Goal: Contribute content

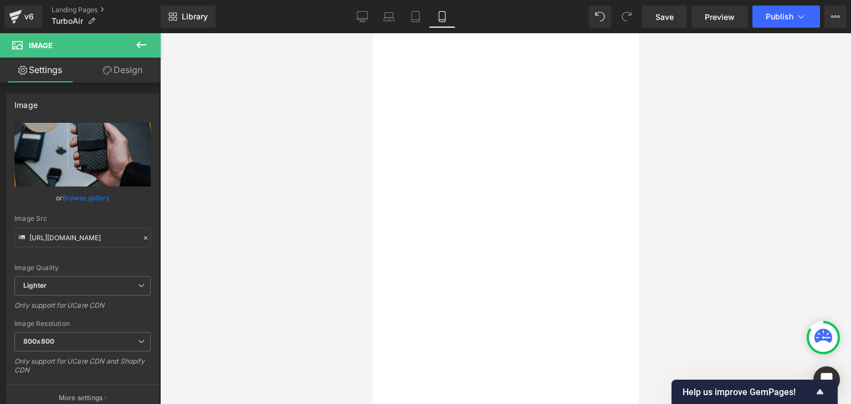
click at [74, 9] on link "Landing Pages" at bounding box center [106, 10] width 109 height 9
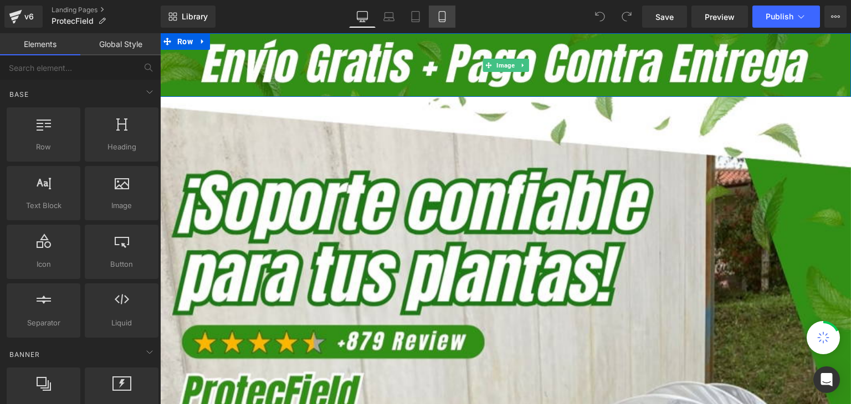
click at [443, 16] on icon at bounding box center [442, 16] width 11 height 11
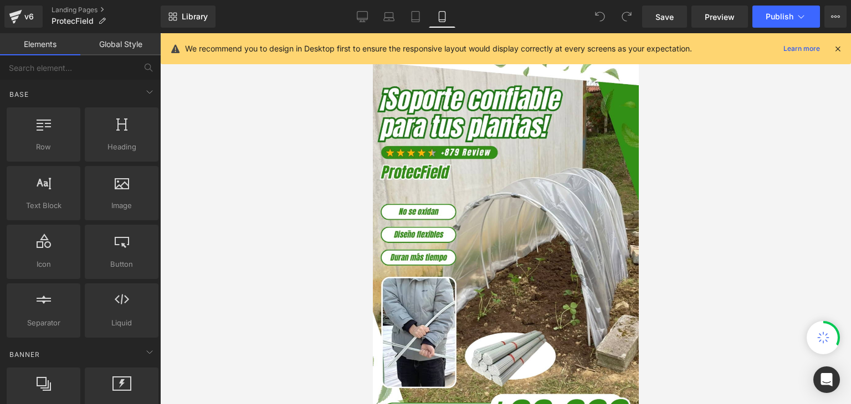
click at [834, 47] on icon at bounding box center [838, 49] width 10 height 10
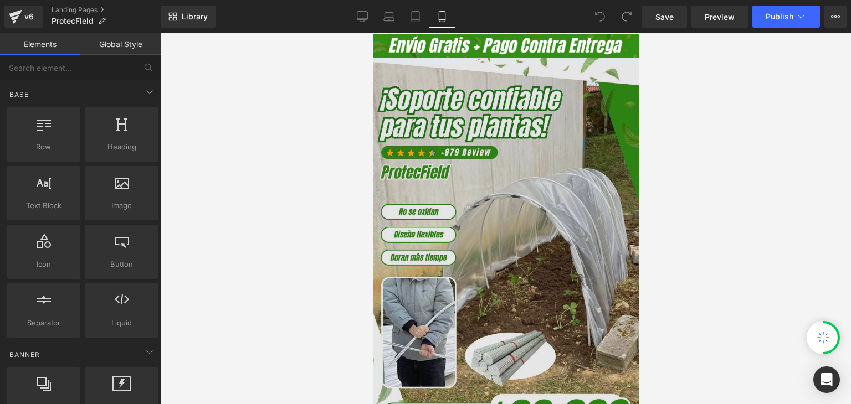
click at [548, 150] on img at bounding box center [505, 255] width 266 height 394
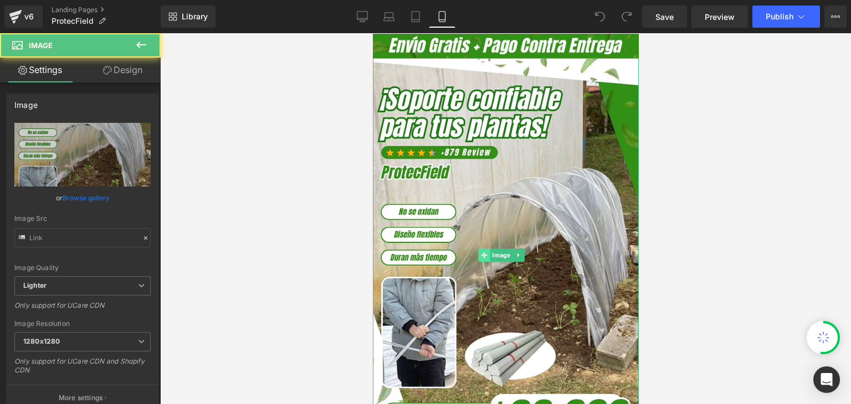
type input "[URL][DOMAIN_NAME]"
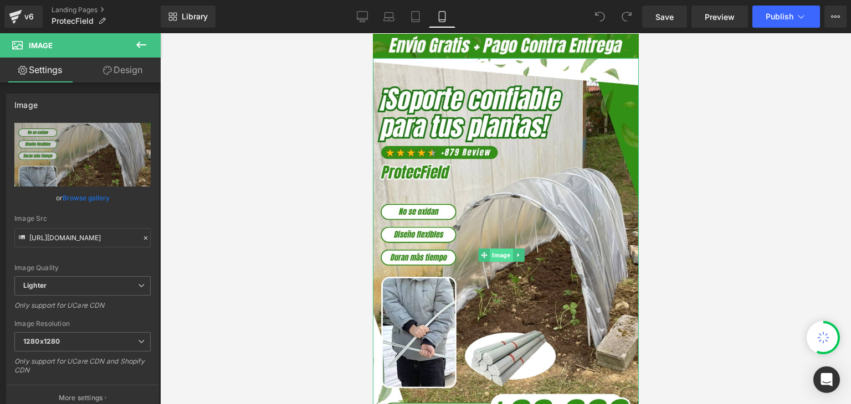
click at [501, 249] on span "Image" at bounding box center [501, 255] width 23 height 13
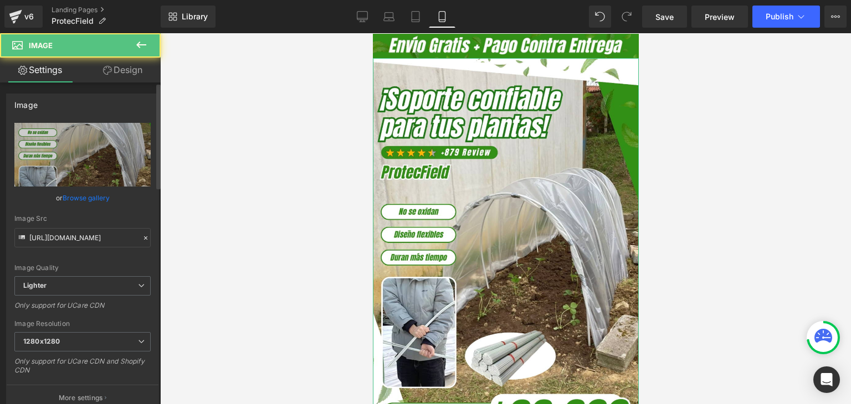
click at [77, 196] on link "Browse gallery" at bounding box center [86, 197] width 47 height 19
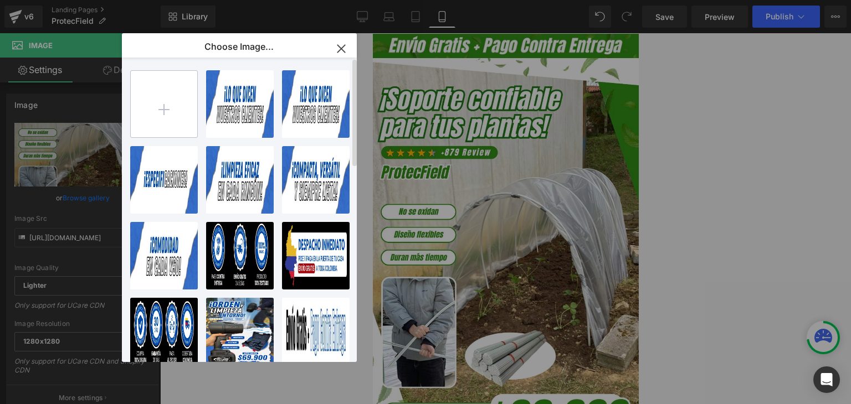
click at [162, 109] on input "file" at bounding box center [164, 104] width 66 height 66
type input "C:\fakepath\Banner Landing.webp"
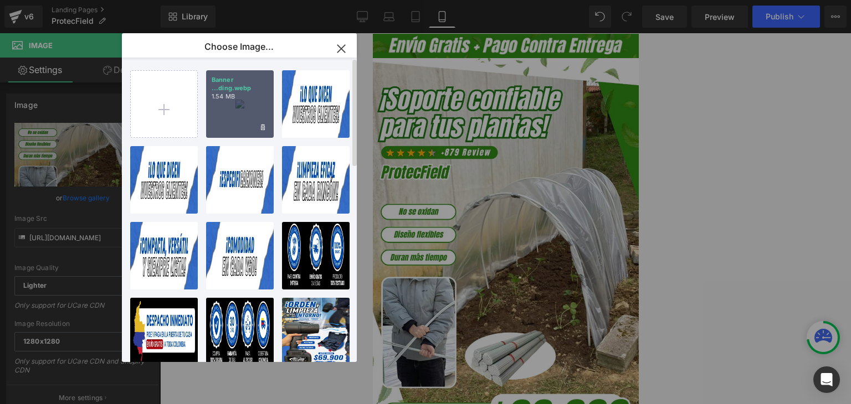
click at [220, 109] on div "Banner ...ding.webp 1.54 MB" at bounding box center [240, 104] width 68 height 68
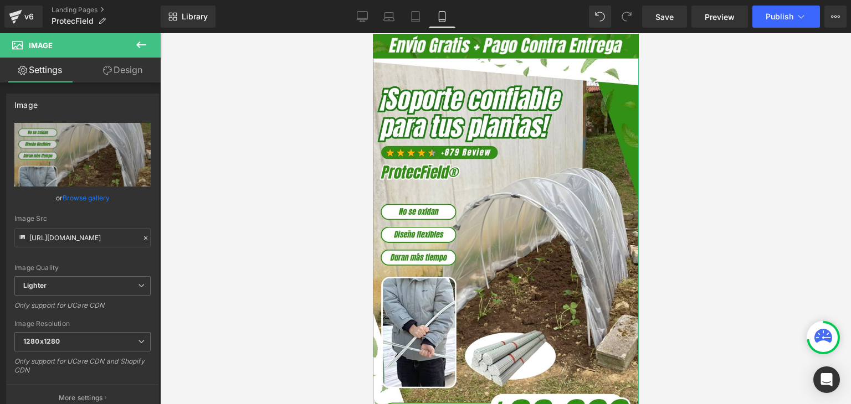
type input "[URL][DOMAIN_NAME]"
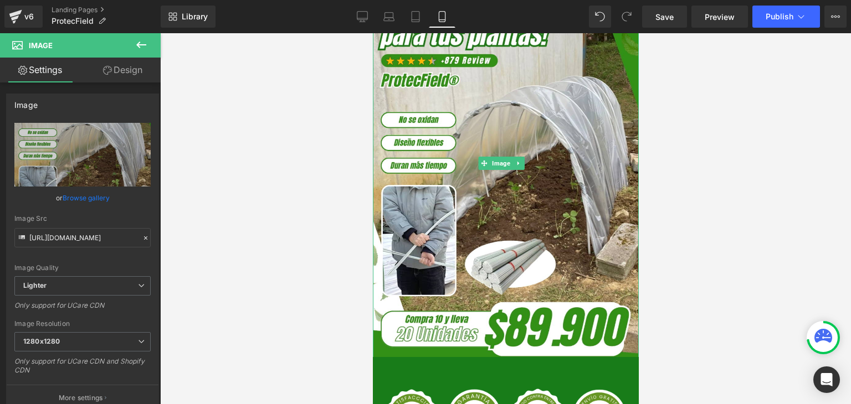
scroll to position [111, 0]
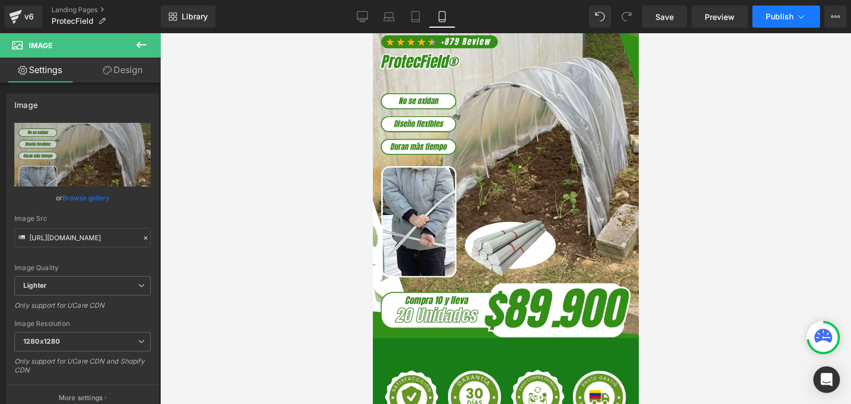
click at [778, 19] on span "Publish" at bounding box center [780, 16] width 28 height 9
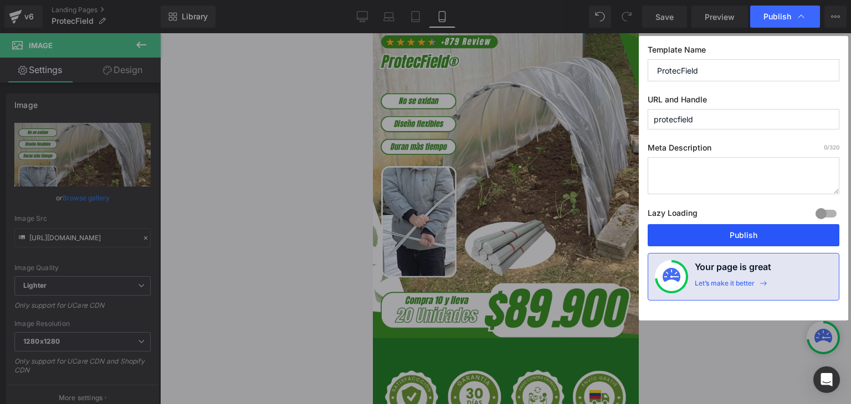
click at [738, 238] on button "Publish" at bounding box center [744, 235] width 192 height 22
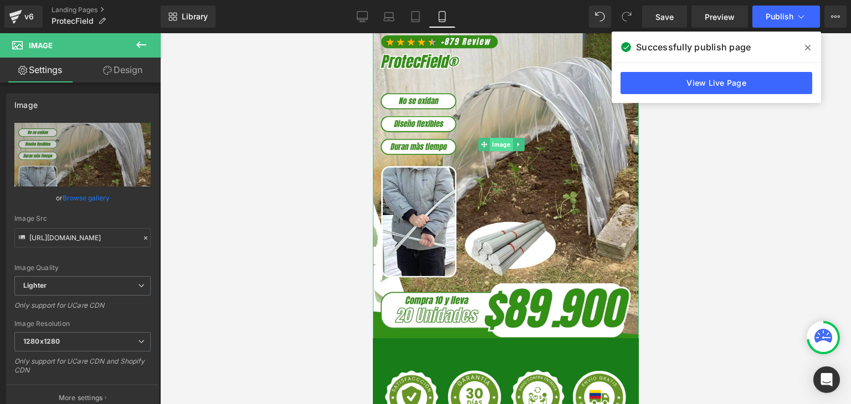
click at [502, 138] on span "Image" at bounding box center [501, 144] width 23 height 13
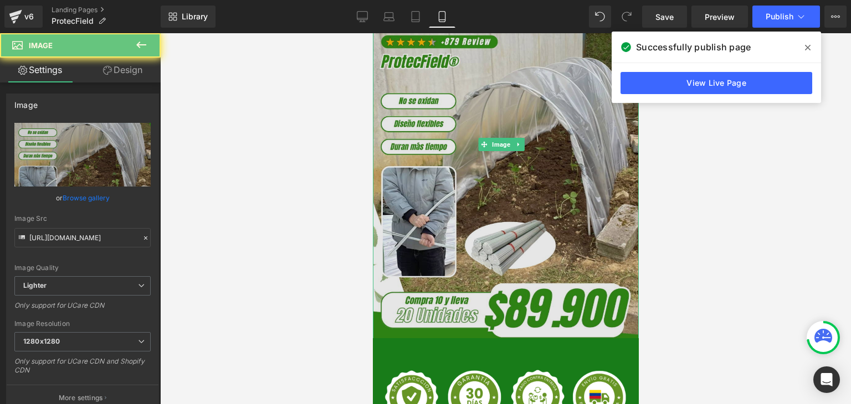
click at [502, 237] on img at bounding box center [505, 144] width 266 height 394
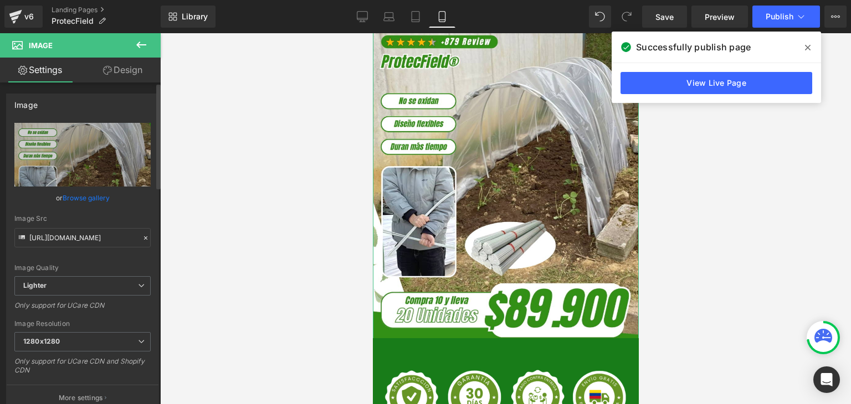
click at [71, 200] on link "Browse gallery" at bounding box center [86, 197] width 47 height 19
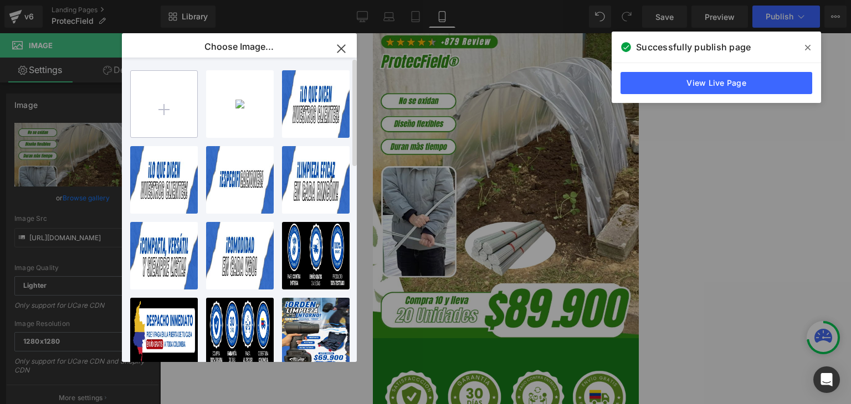
click at [145, 117] on input "file" at bounding box center [164, 104] width 66 height 66
type input "C:\fakepath\Banner Landing.webp"
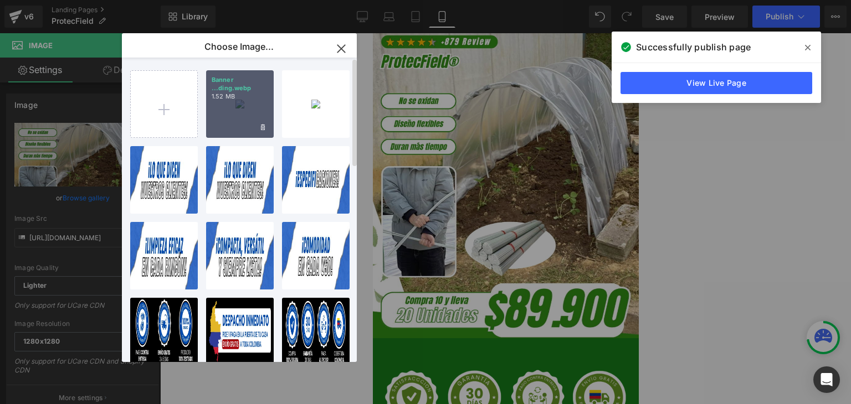
click at [237, 108] on div "Banner ...ding.webp 1.52 MB" at bounding box center [240, 104] width 68 height 68
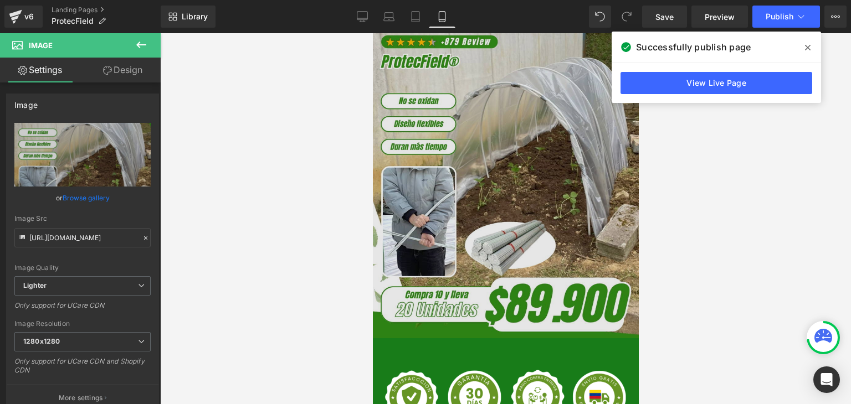
type input "[URL][DOMAIN_NAME]"
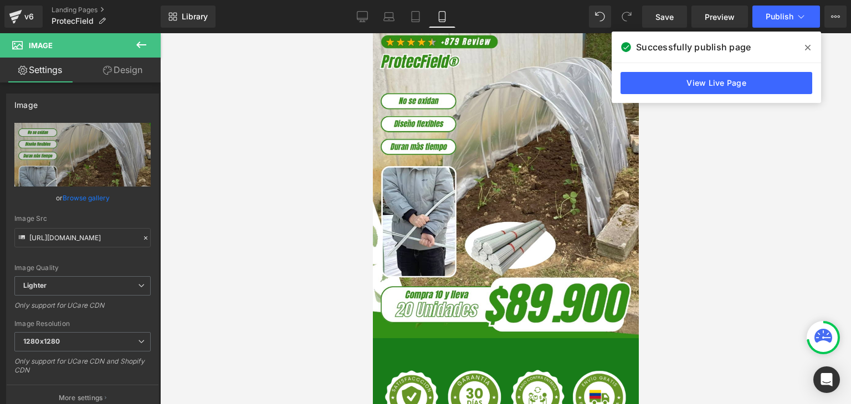
drag, startPoint x: 807, startPoint y: 45, endPoint x: 802, endPoint y: 41, distance: 6.3
click at [807, 45] on icon at bounding box center [808, 47] width 6 height 9
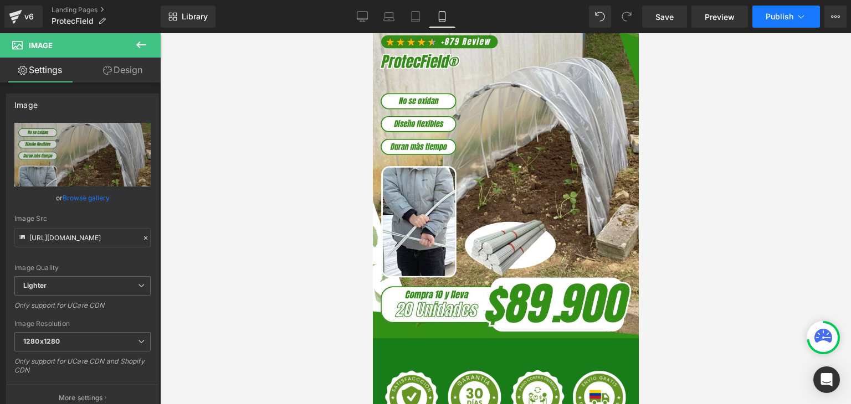
click at [787, 14] on span "Publish" at bounding box center [780, 16] width 28 height 9
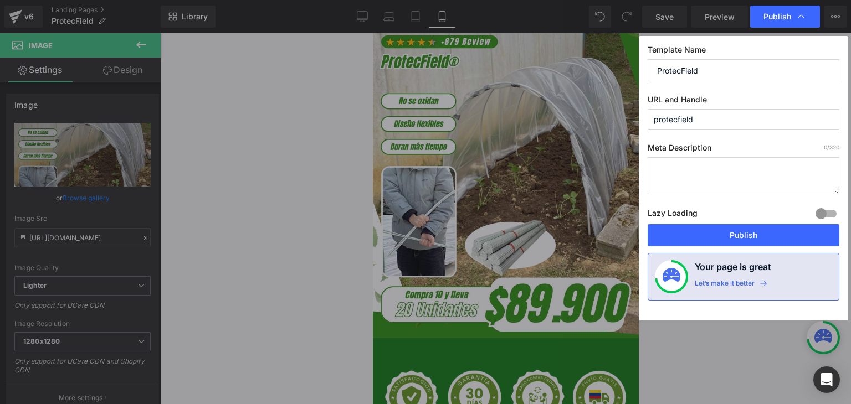
click at [745, 238] on button "Publish" at bounding box center [744, 235] width 192 height 22
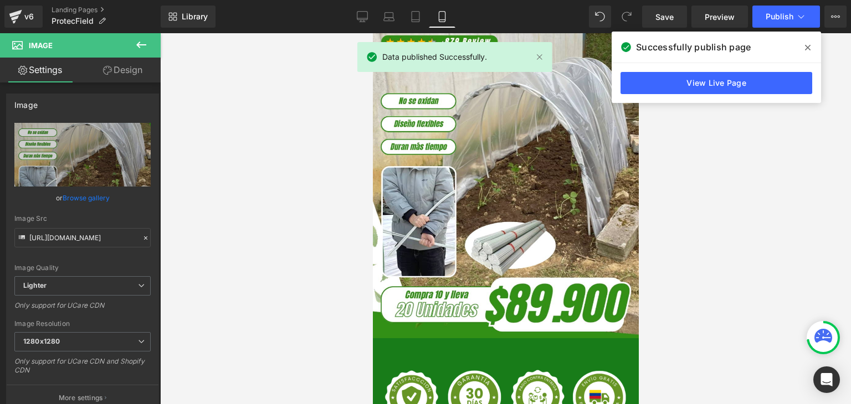
click at [804, 49] on span at bounding box center [808, 48] width 18 height 18
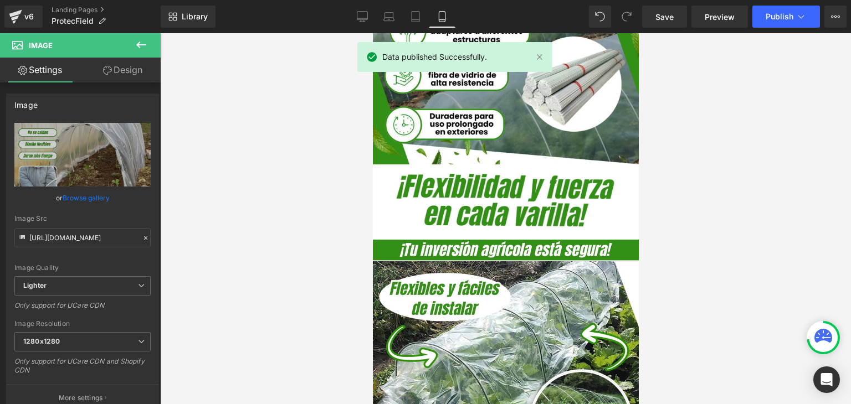
scroll to position [1108, 0]
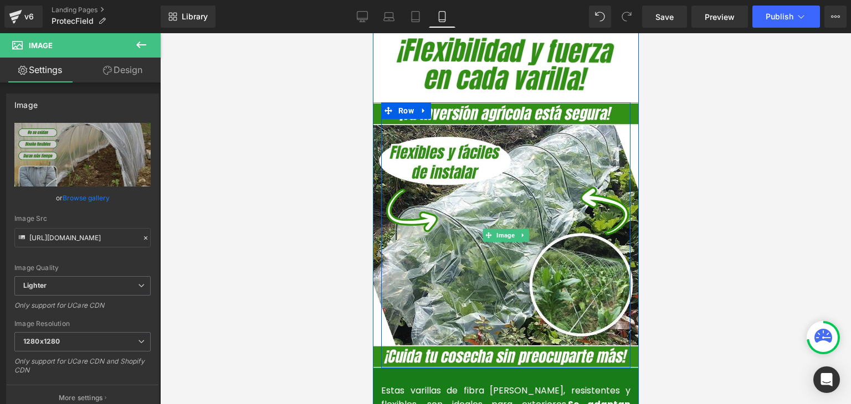
click at [519, 199] on img at bounding box center [505, 235] width 266 height 266
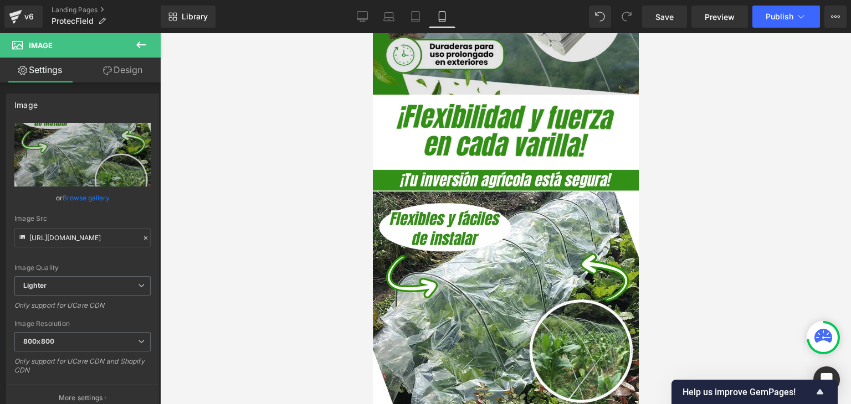
scroll to position [1053, 0]
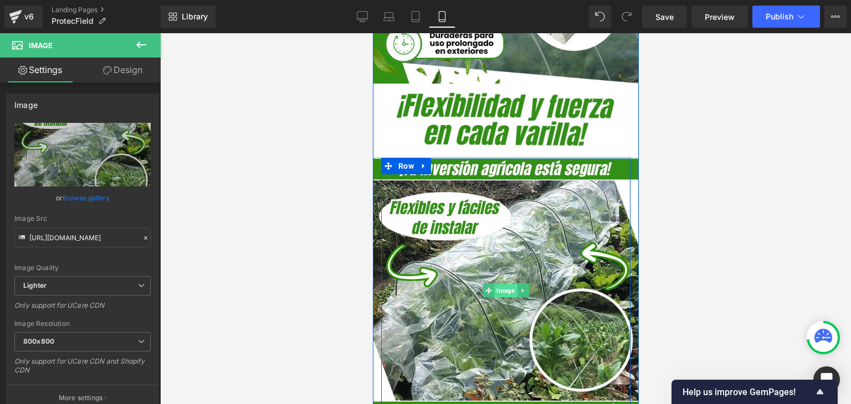
click at [508, 284] on span "Image" at bounding box center [505, 290] width 23 height 13
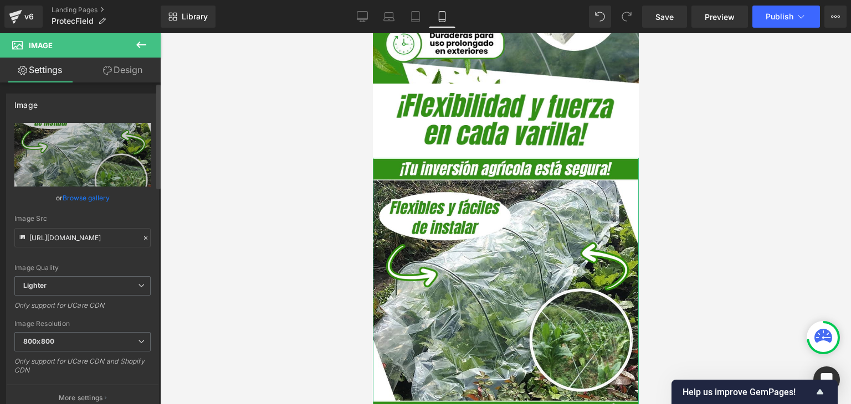
click at [78, 198] on link "Browse gallery" at bounding box center [86, 197] width 47 height 19
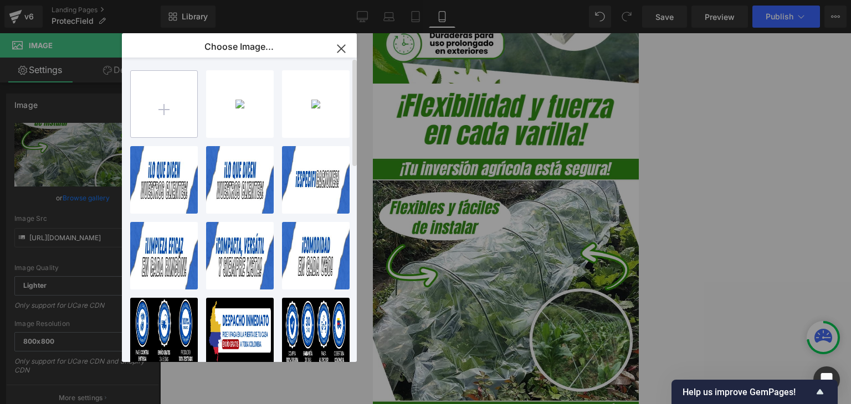
click at [163, 103] on input "file" at bounding box center [164, 104] width 66 height 66
type input "C:\fakepath\Imagenes landing 4.webp"
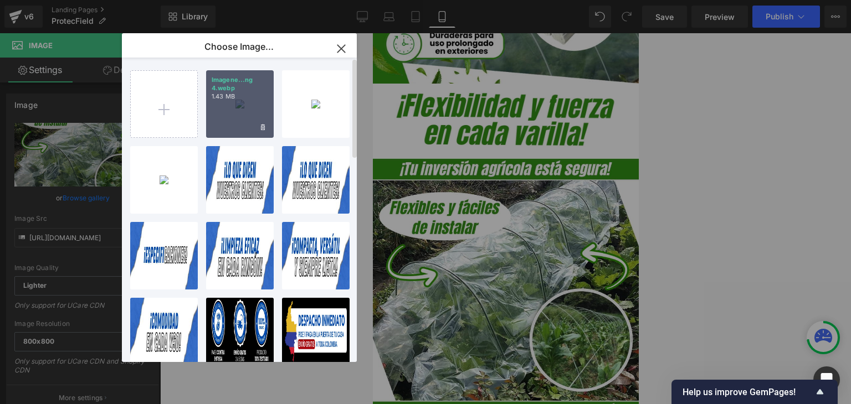
click at [238, 110] on div "Imagene...ng 4.webp 1.43 MB" at bounding box center [240, 104] width 68 height 68
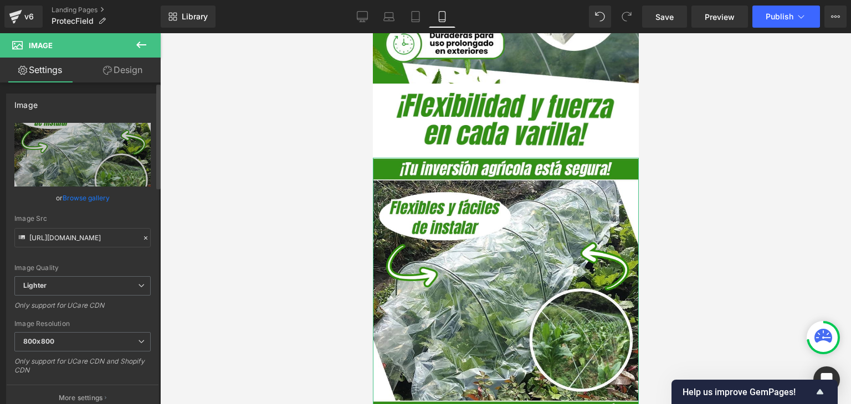
click at [91, 199] on link "Browse gallery" at bounding box center [86, 197] width 47 height 19
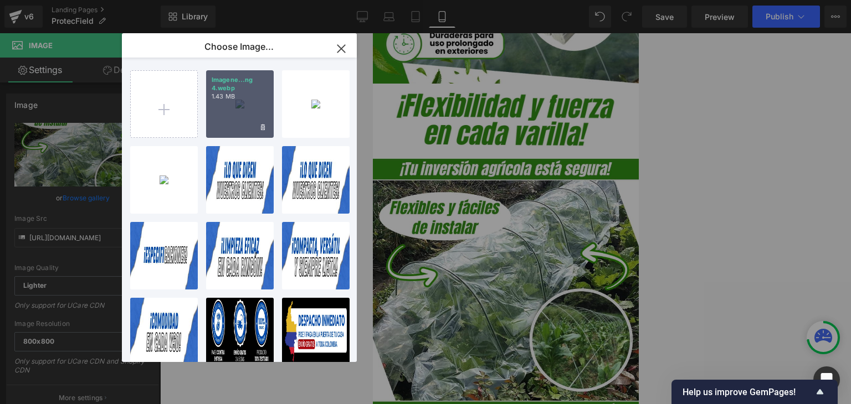
click at [232, 109] on div "Imagene...ng 4.webp 1.43 MB" at bounding box center [240, 104] width 68 height 68
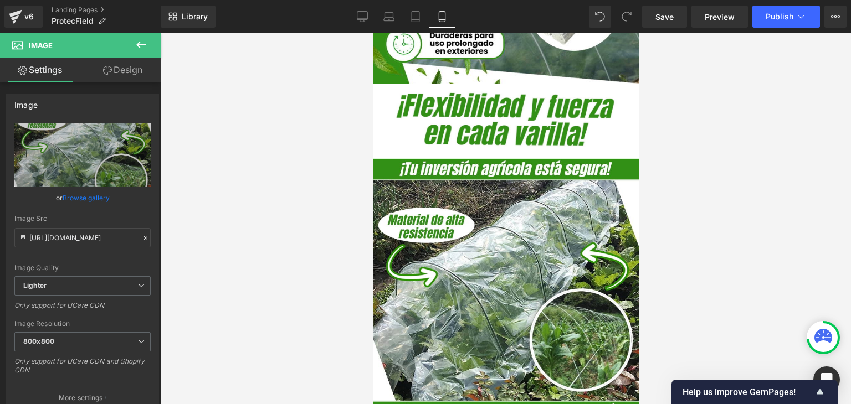
type input "[URL][DOMAIN_NAME]"
click at [780, 14] on span "Publish" at bounding box center [780, 16] width 28 height 9
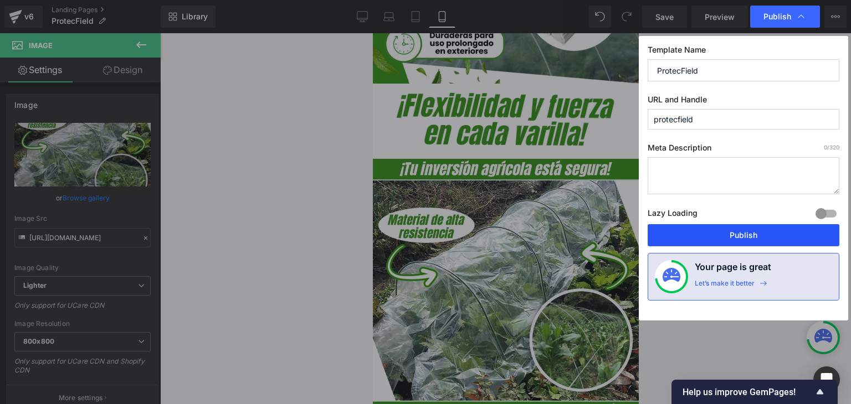
click at [733, 233] on button "Publish" at bounding box center [744, 235] width 192 height 22
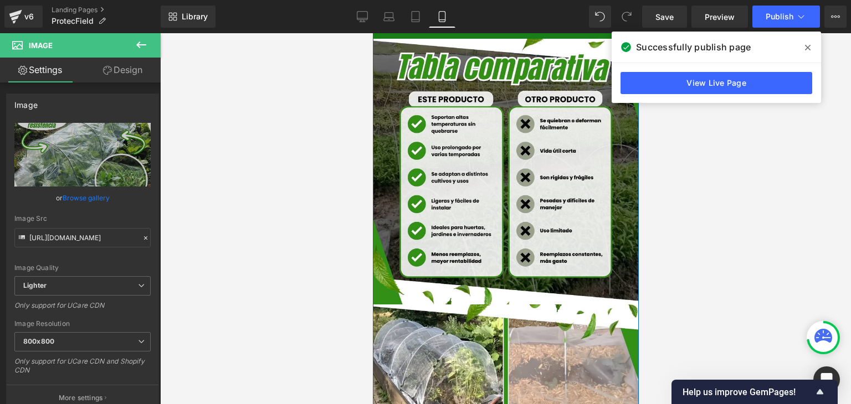
scroll to position [1551, 0]
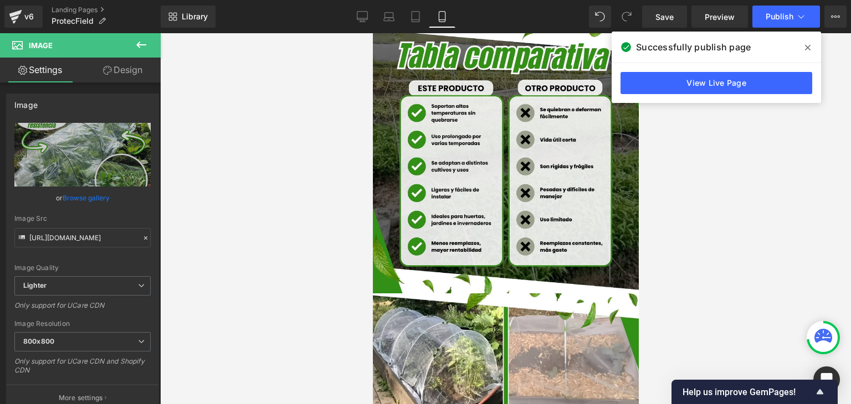
click at [804, 47] on span at bounding box center [808, 48] width 18 height 18
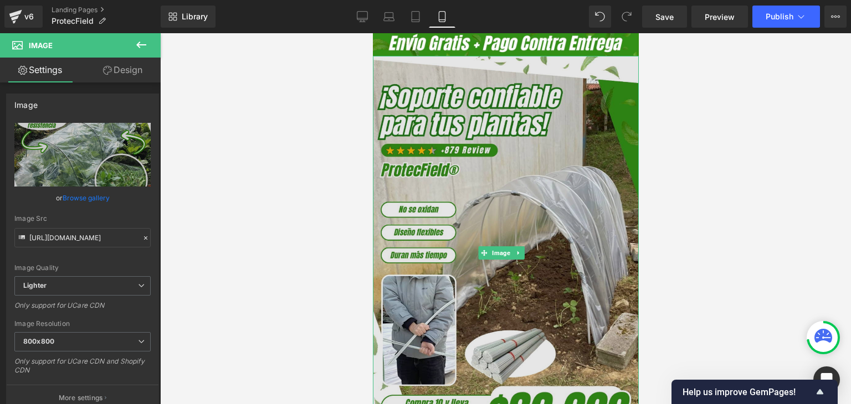
scroll to position [0, 0]
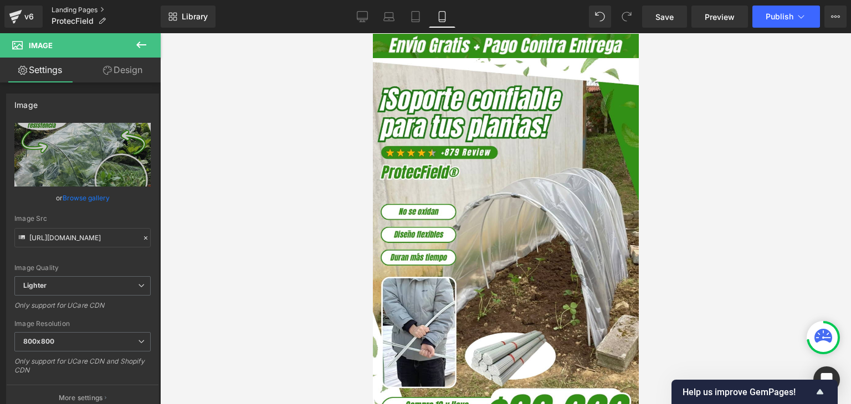
click at [84, 9] on link "Landing Pages" at bounding box center [106, 10] width 109 height 9
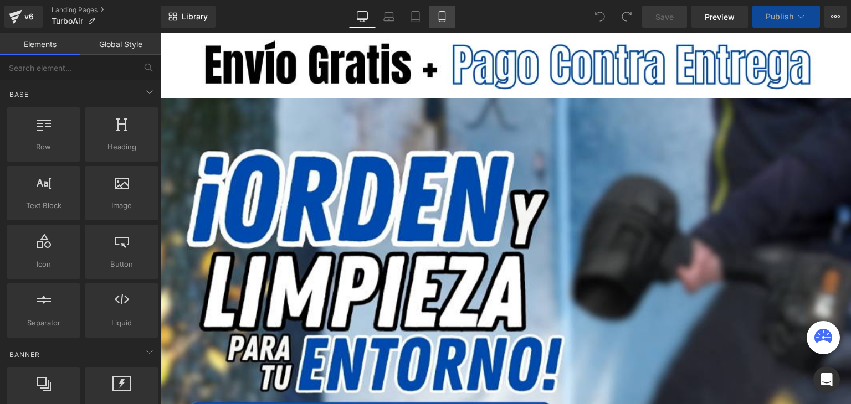
click at [439, 15] on icon at bounding box center [442, 17] width 6 height 11
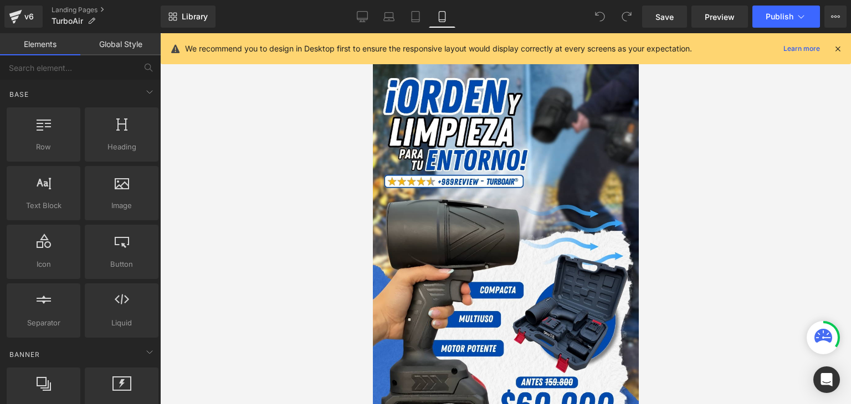
click at [835, 45] on icon at bounding box center [838, 49] width 10 height 10
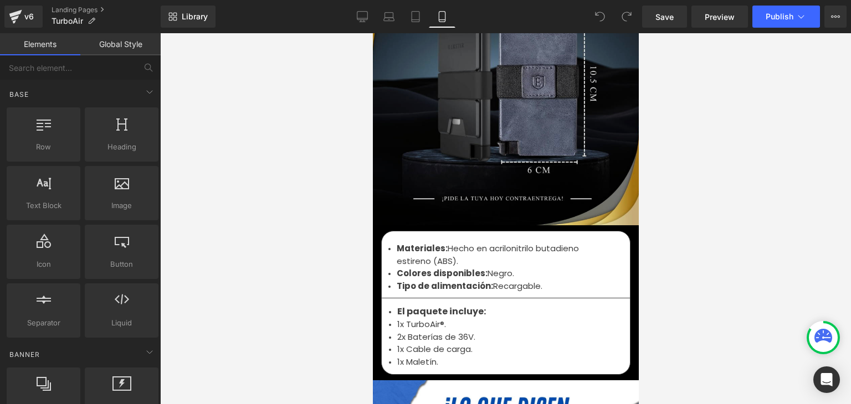
scroll to position [3712, 0]
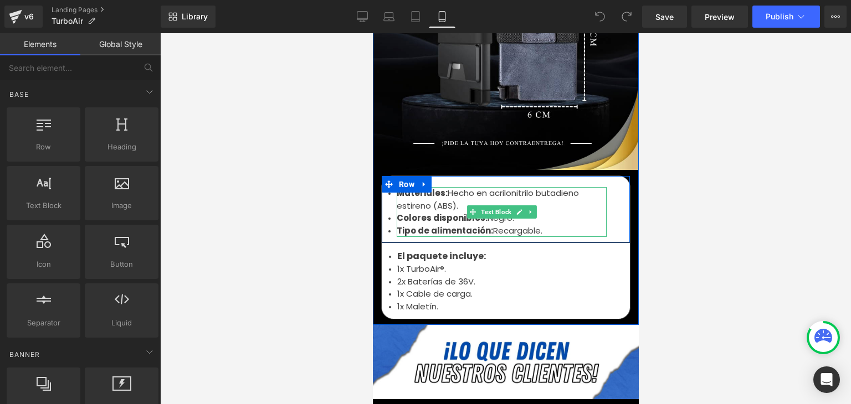
click at [416, 225] on strong "Tipo de alimentación:" at bounding box center [444, 231] width 96 height 12
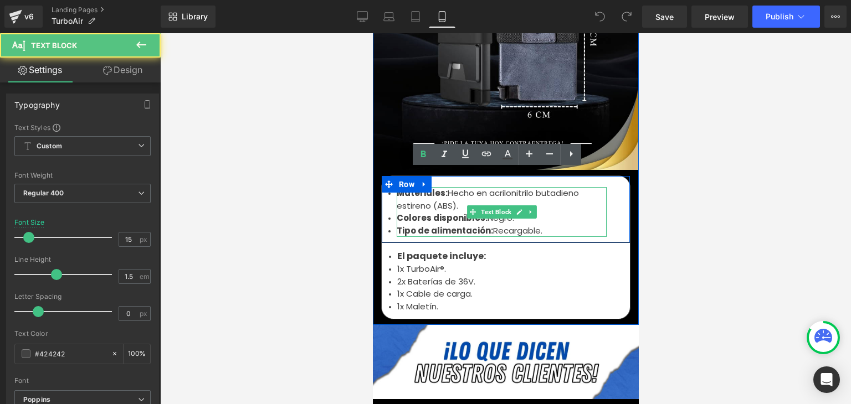
click at [442, 225] on strong "Tipo de alimentación:" at bounding box center [444, 231] width 96 height 12
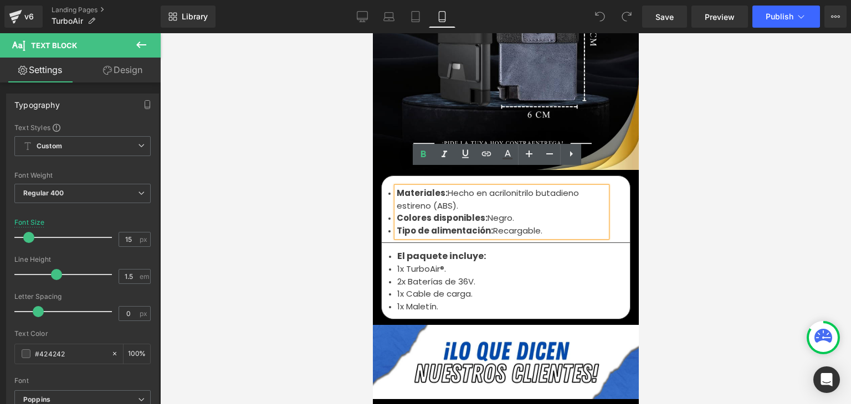
click at [541, 225] on li "Tipo de alimentación: Recargable." at bounding box center [501, 231] width 210 height 13
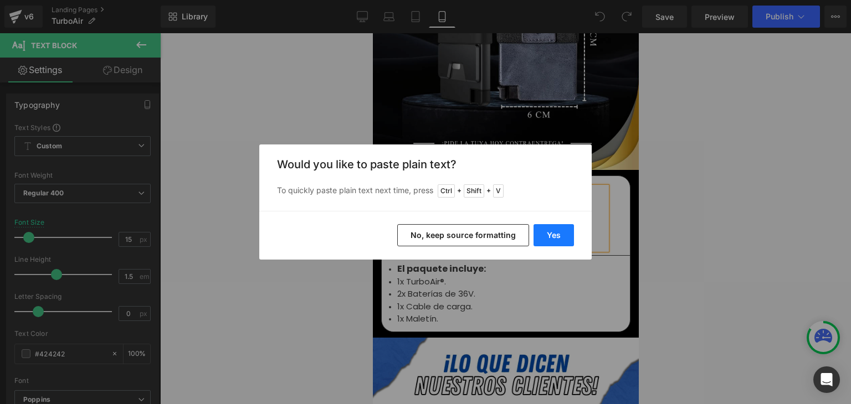
click at [560, 238] on button "Yes" at bounding box center [553, 235] width 40 height 22
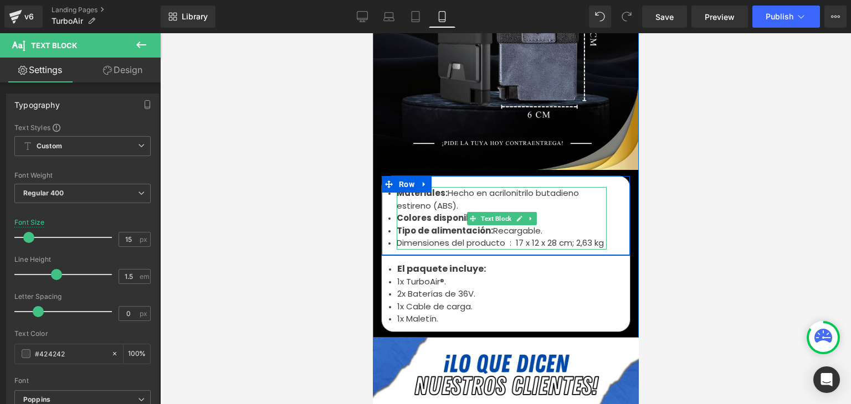
drag, startPoint x: 491, startPoint y: 225, endPoint x: 496, endPoint y: 225, distance: 5.6
click at [490, 237] on li "Dimensiones del producto ‏ : ‎ 17 x 12 x 28 cm; 2,63 kg" at bounding box center [501, 243] width 210 height 13
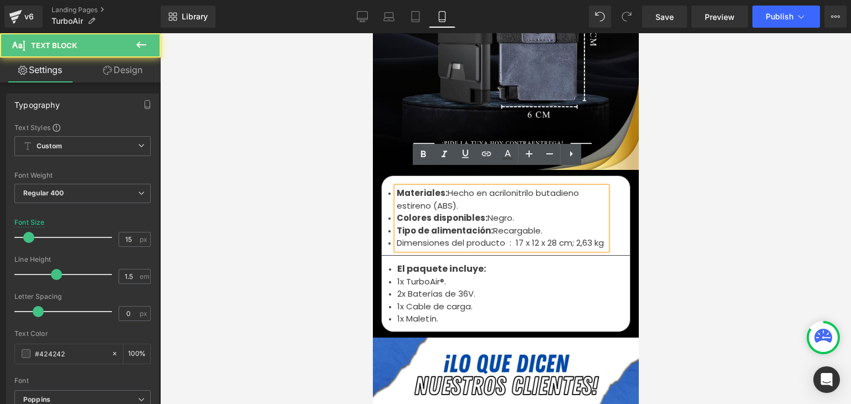
click at [506, 237] on li "Dimensiones del producto ‏ : ‎ 17 x 12 x 28 cm; 2,63 kg" at bounding box center [501, 243] width 210 height 13
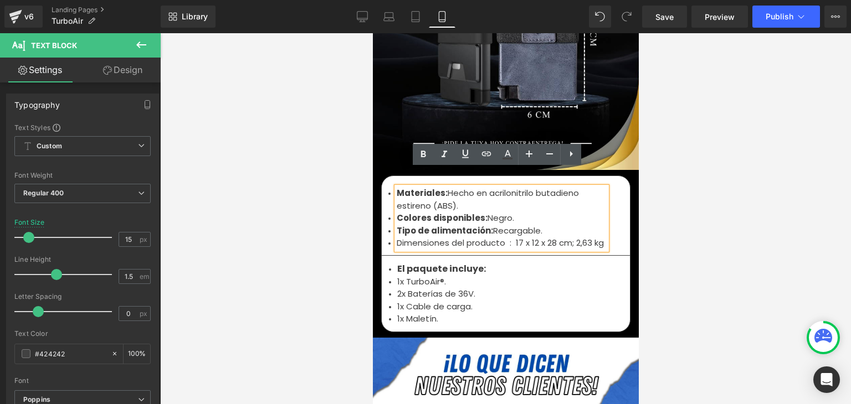
click at [506, 237] on li "Dimensiones del producto ‏ : ‎ 17 x 12 x 28 cm; 2,63 kg" at bounding box center [501, 243] width 210 height 13
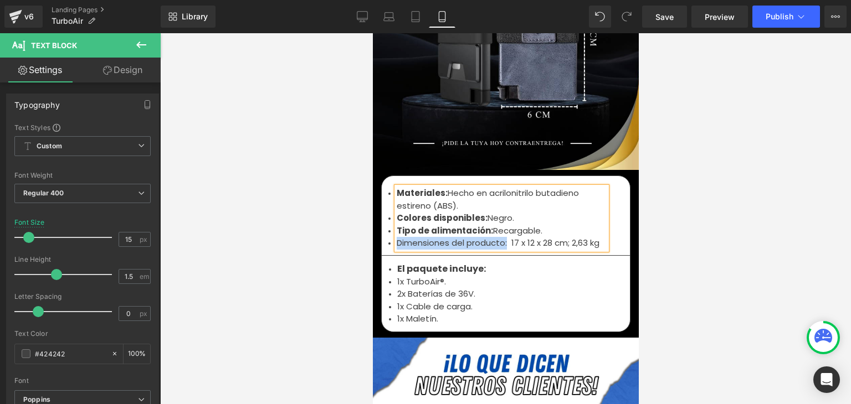
drag, startPoint x: 503, startPoint y: 226, endPoint x: 394, endPoint y: 224, distance: 108.6
click at [396, 237] on li "Dimensiones del producto: ‎ 17 x 12 x 28 cm; 2,63 kg" at bounding box center [501, 243] width 210 height 13
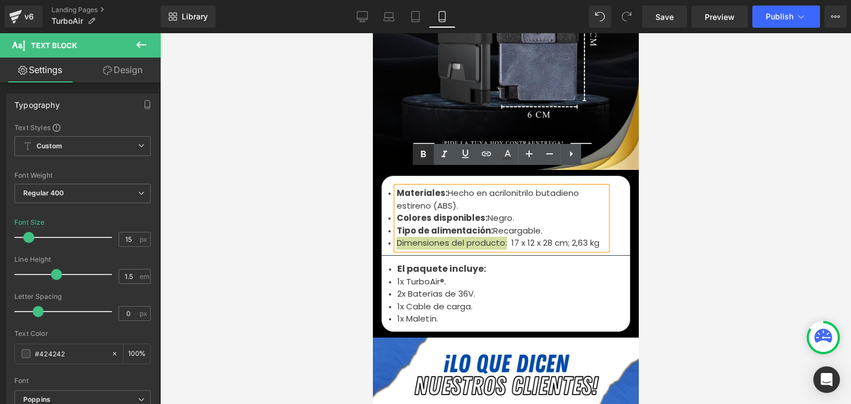
click at [423, 157] on icon at bounding box center [423, 154] width 5 height 7
click at [599, 237] on li "Dimensiones del producto: ‎ 17 x 12 x 28 cm; 2,63 kg" at bounding box center [501, 243] width 210 height 13
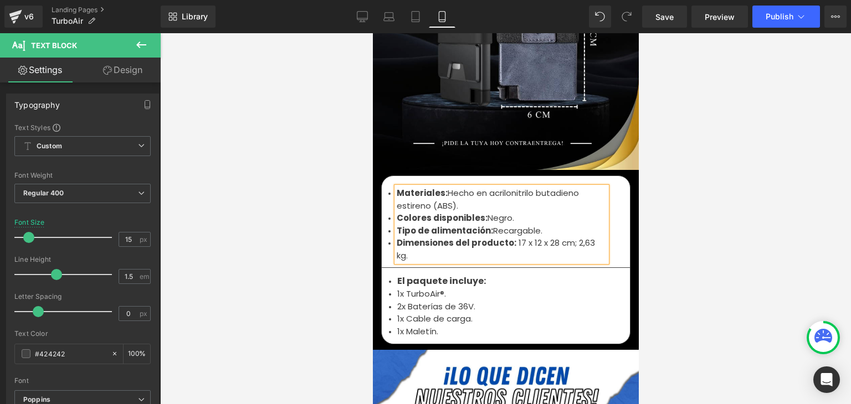
click at [676, 200] on div at bounding box center [505, 218] width 691 height 371
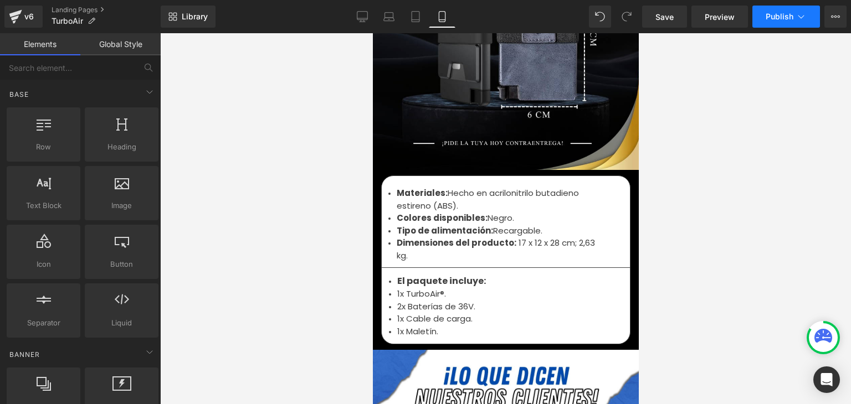
click at [777, 17] on span "Publish" at bounding box center [780, 16] width 28 height 9
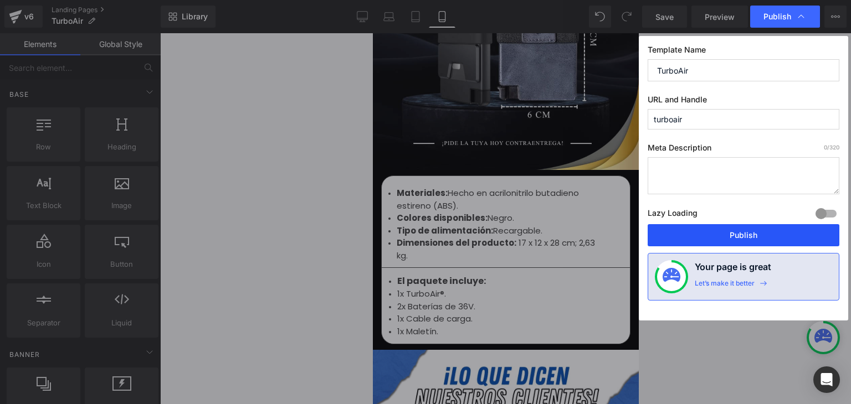
click at [733, 237] on button "Publish" at bounding box center [744, 235] width 192 height 22
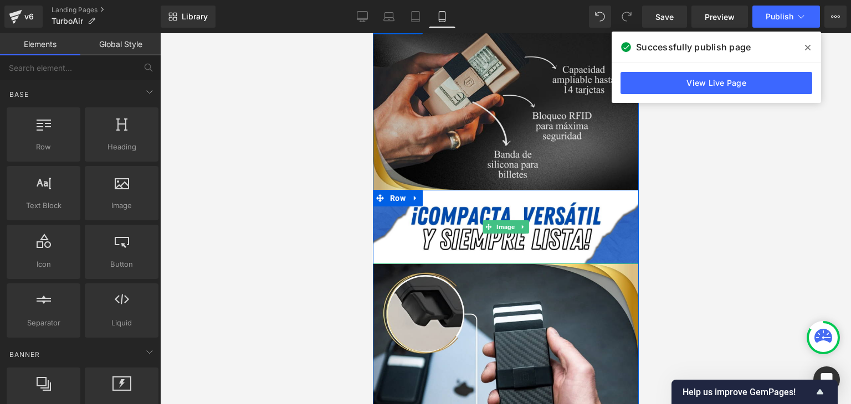
scroll to position [942, 0]
